Goal: Task Accomplishment & Management: Manage account settings

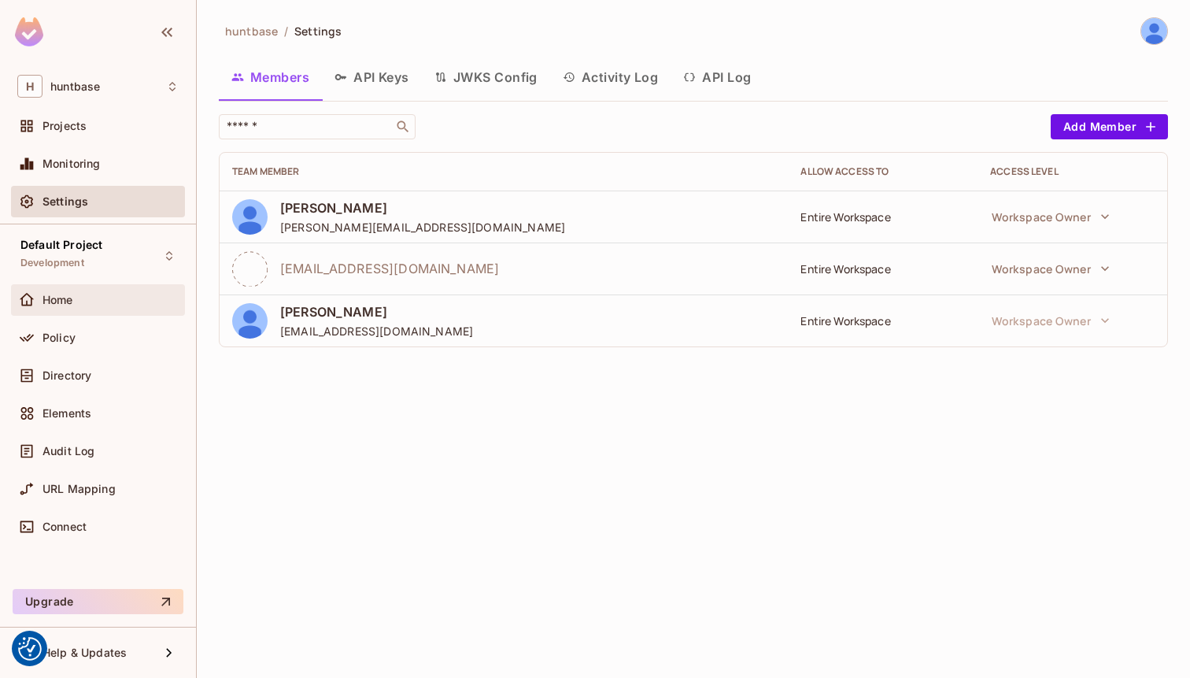
click at [68, 296] on span "Home" at bounding box center [58, 300] width 31 height 13
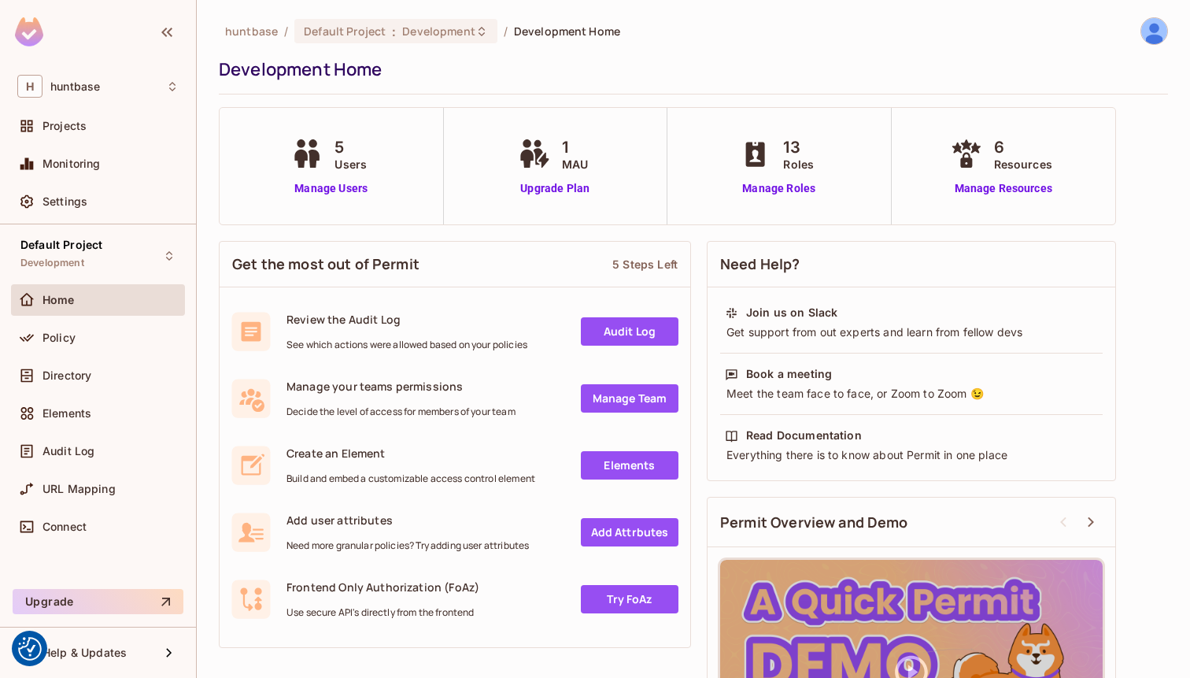
click at [325, 140] on icon at bounding box center [306, 153] width 39 height 29
click at [324, 190] on link "Manage Users" at bounding box center [330, 188] width 87 height 17
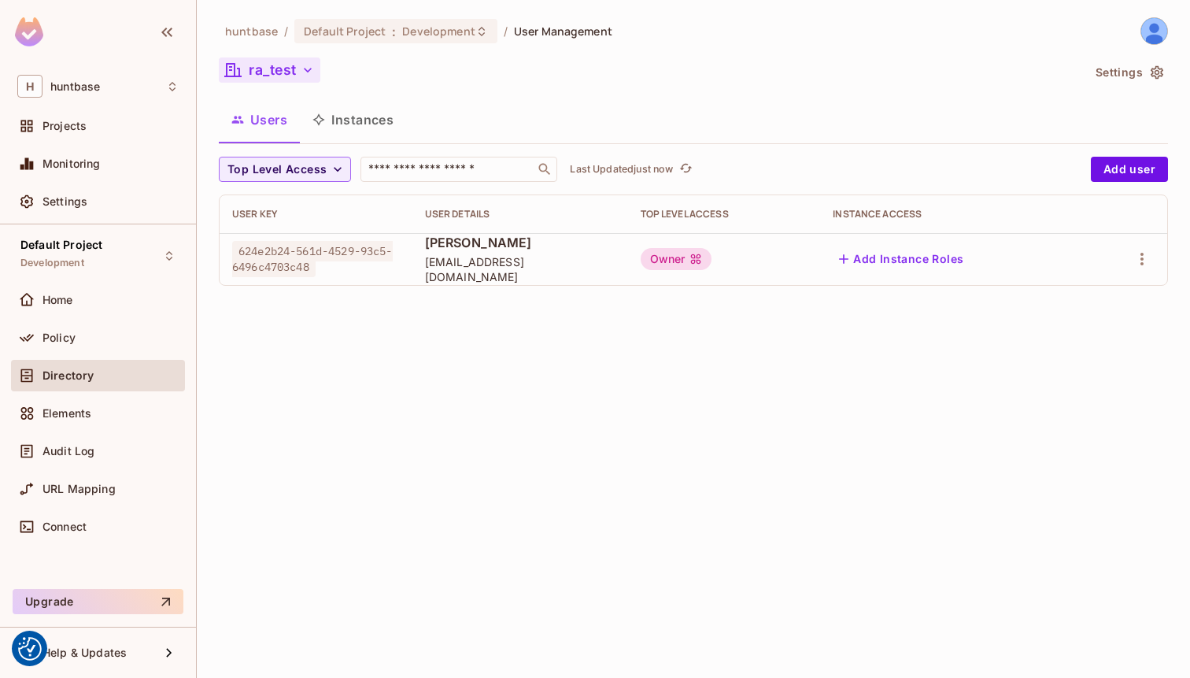
click at [287, 72] on button "ra_test" at bounding box center [270, 69] width 102 height 25
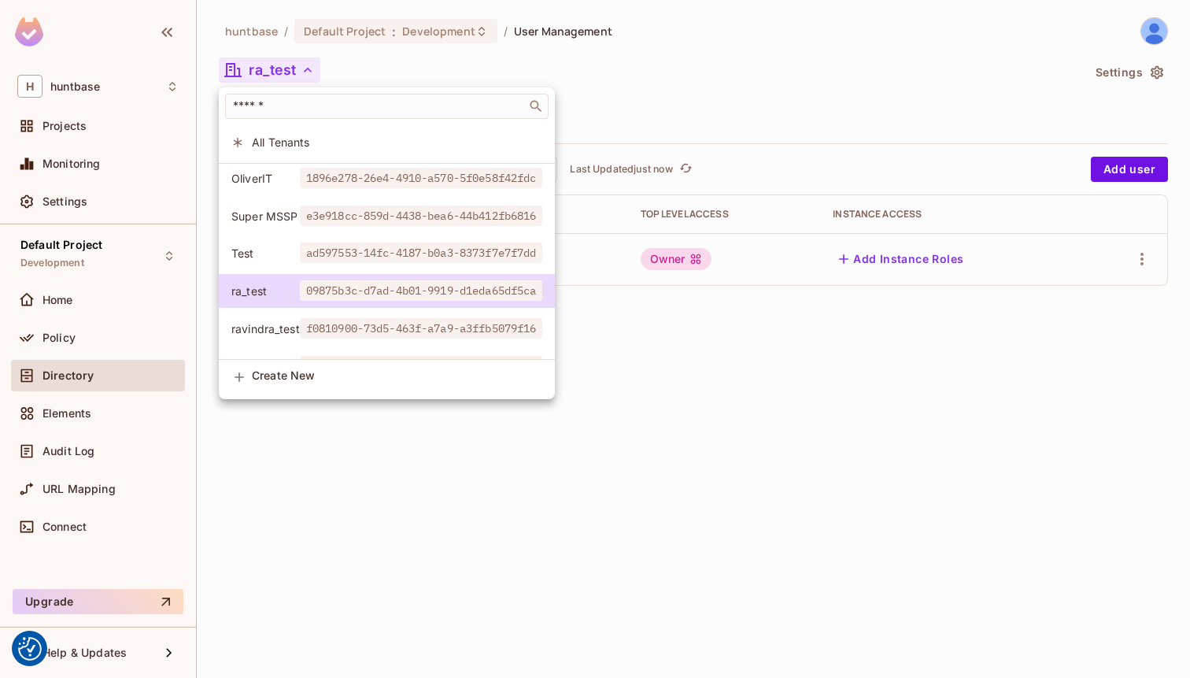
scroll to position [106, 0]
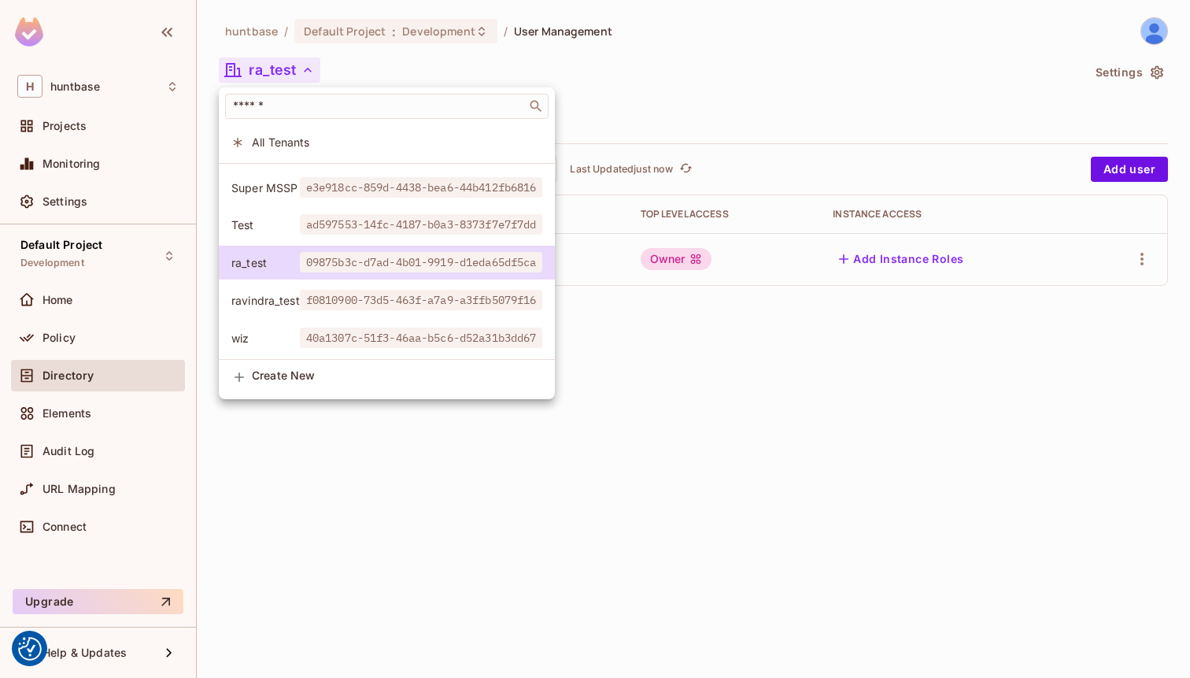
click at [520, 479] on div at bounding box center [595, 339] width 1190 height 678
